Goal: Task Accomplishment & Management: Complete application form

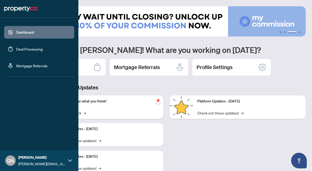
click at [20, 49] on link "Deal Processing" at bounding box center [29, 49] width 26 height 5
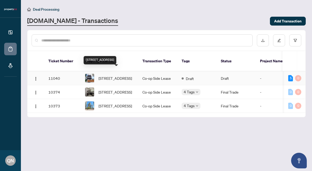
click at [116, 75] on span "[STREET_ADDRESS]" at bounding box center [114, 78] width 33 height 6
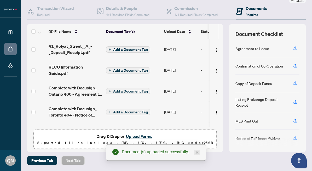
click at [197, 153] on icon "close" at bounding box center [197, 153] width 4 height 4
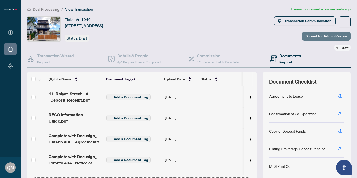
click at [311, 34] on span "Submit for Admin Review" at bounding box center [326, 36] width 42 height 8
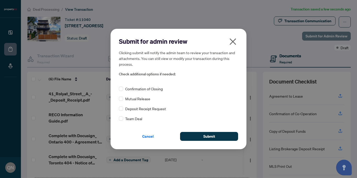
click at [220, 140] on button "Submit" at bounding box center [209, 136] width 58 height 9
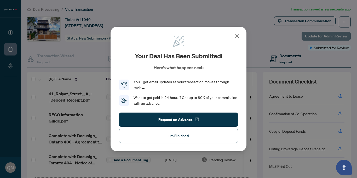
click at [193, 136] on button "I'm Finished" at bounding box center [178, 135] width 119 height 14
